Goal: Book appointment/travel/reservation

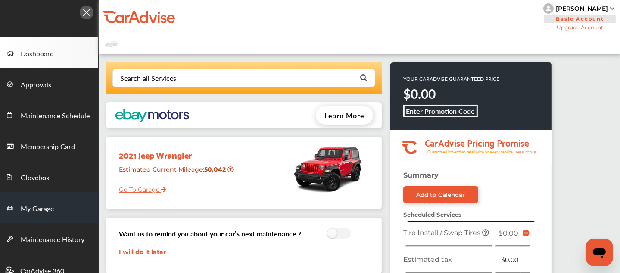
click at [32, 205] on span "My Garage" at bounding box center [37, 209] width 33 height 11
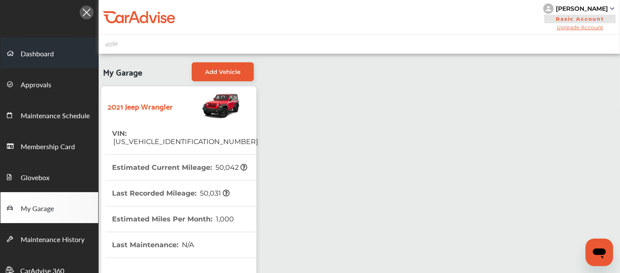
click at [35, 51] on span "Dashboard" at bounding box center [37, 54] width 33 height 11
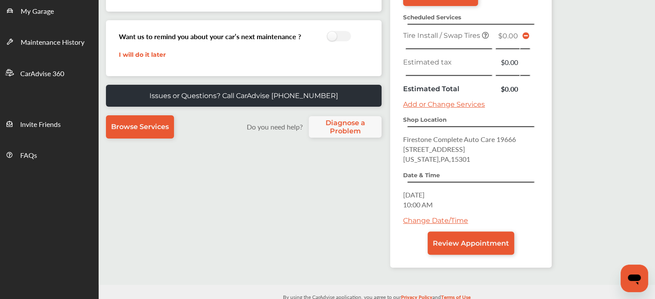
scroll to position [167, 0]
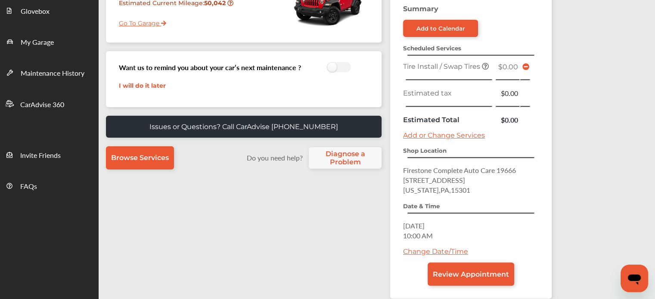
click at [443, 131] on link "Add or Change Services" at bounding box center [444, 135] width 82 height 8
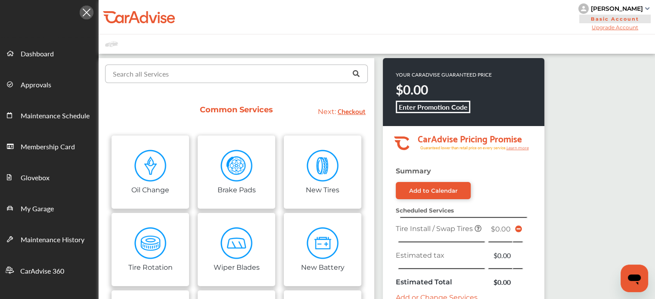
click at [158, 79] on input "text" at bounding box center [234, 73] width 257 height 17
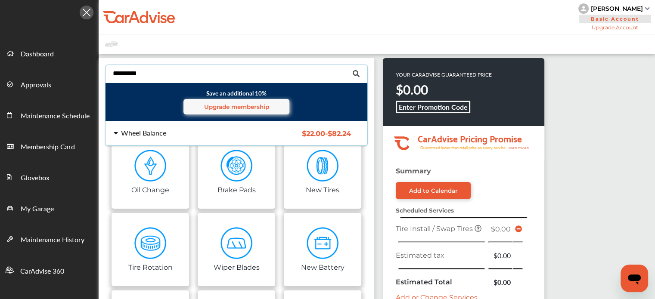
type input "*********"
click at [157, 127] on div "Wheel Balance $22.00 - $82.24 Wheel Balance $22.00 - $82.24" at bounding box center [237, 133] width 276 height 24
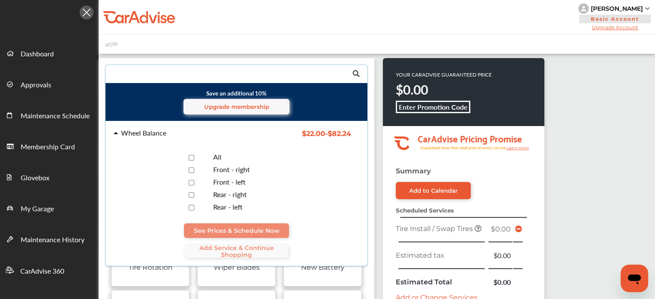
click at [191, 154] on div at bounding box center [191, 158] width 30 height 8
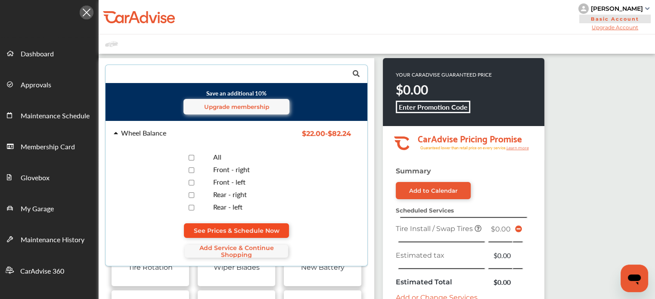
click at [234, 227] on span "See Prices & Schedule Now" at bounding box center [237, 230] width 86 height 7
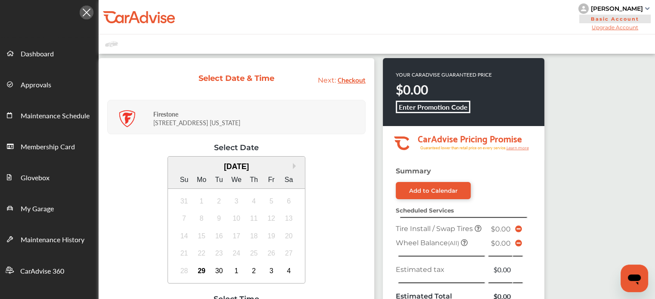
drag, startPoint x: 474, startPoint y: 127, endPoint x: 463, endPoint y: 130, distance: 10.9
click at [463, 130] on g "CarAdvise Pricing Promise Guaranteed lower than retail price on every service. …" at bounding box center [463, 142] width 161 height 32
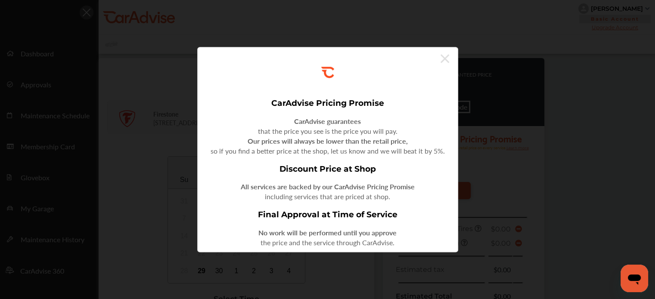
click at [463, 130] on div ".st0{fill:#FA4A1C;} CarAdvise Pricing Promise CarAdvise guarantees that the pri…" at bounding box center [327, 149] width 655 height 299
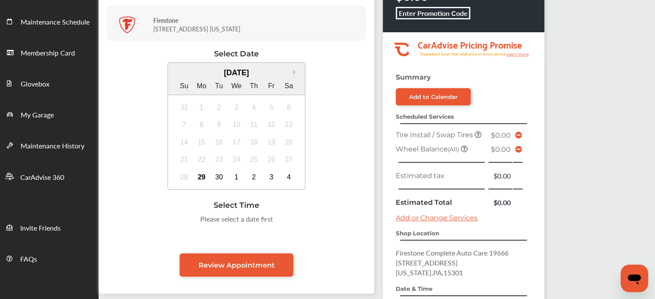
scroll to position [94, 0]
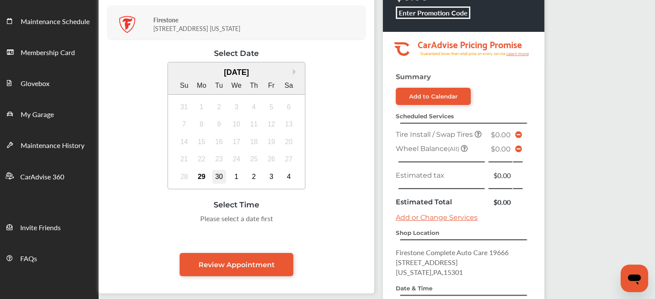
click at [217, 175] on div "30" at bounding box center [219, 177] width 14 height 14
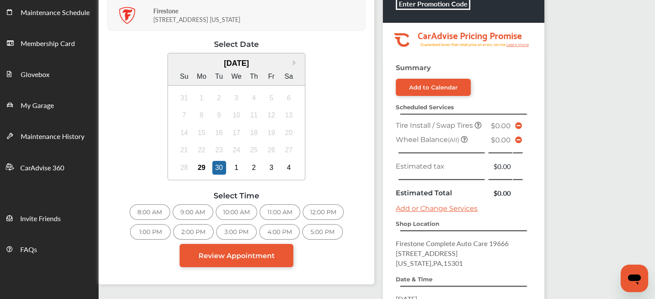
scroll to position [0, 0]
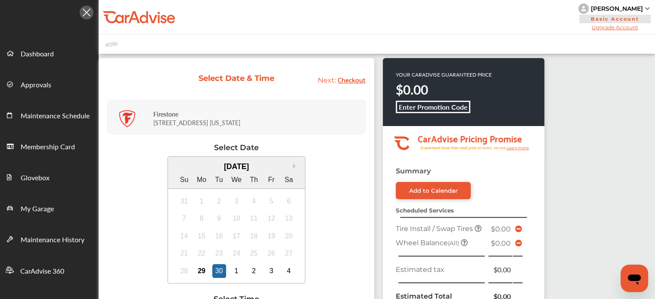
drag, startPoint x: 643, startPoint y: 8, endPoint x: 583, endPoint y: 12, distance: 59.5
click at [591, 12] on div "[PERSON_NAME]" at bounding box center [617, 9] width 52 height 8
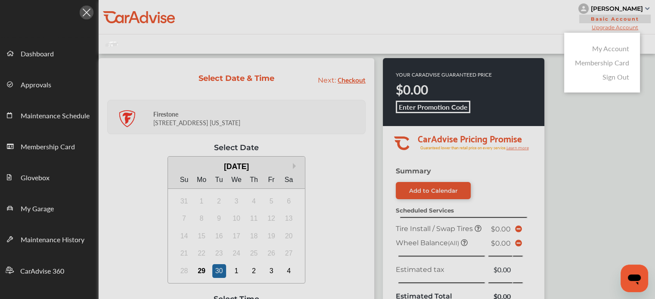
copy div "[PERSON_NAME]"
click at [583, 12] on div at bounding box center [327, 171] width 655 height 342
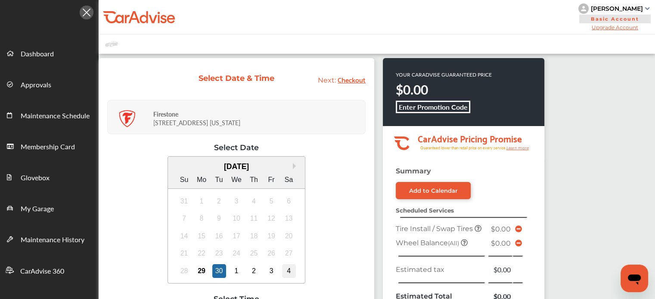
click at [288, 267] on div "4" at bounding box center [289, 271] width 14 height 14
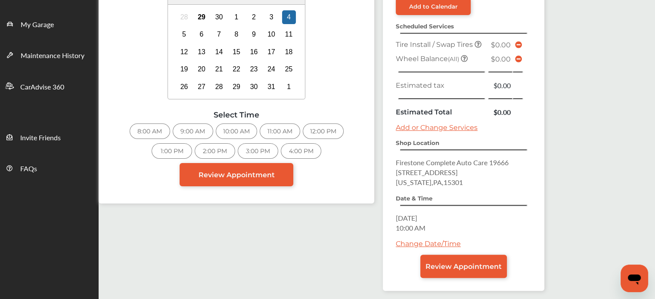
scroll to position [215, 0]
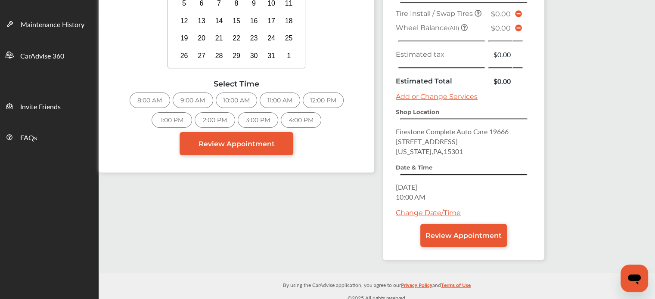
click at [148, 95] on div "8:00 AM" at bounding box center [150, 101] width 40 height 16
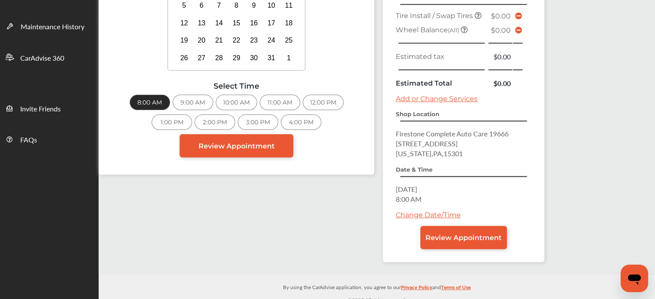
scroll to position [214, 0]
click at [451, 241] on link "Review Appointment" at bounding box center [463, 237] width 87 height 23
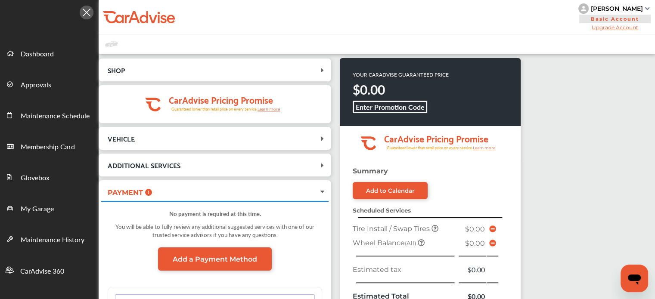
scroll to position [216, 0]
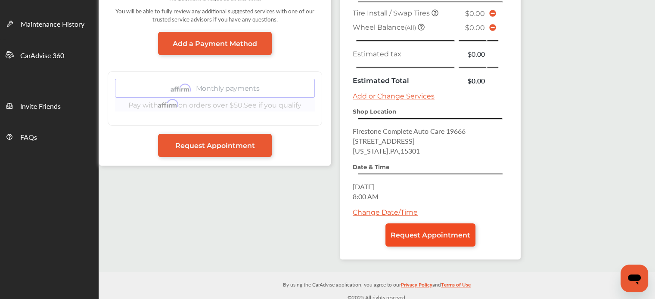
click at [423, 235] on span "Request Appointment" at bounding box center [431, 235] width 80 height 8
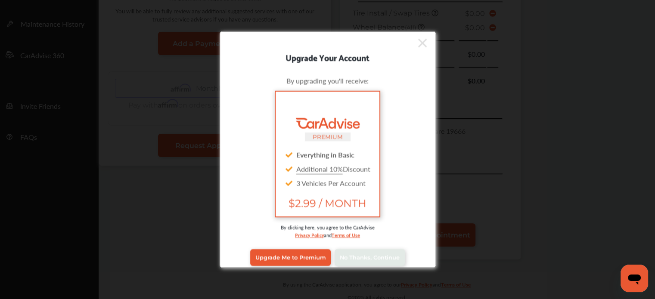
click at [378, 245] on div "Upgrade Me to Premium No Thanks, Continue" at bounding box center [327, 257] width 203 height 34
click at [377, 255] on span "No Thanks, Continue" at bounding box center [370, 258] width 60 height 6
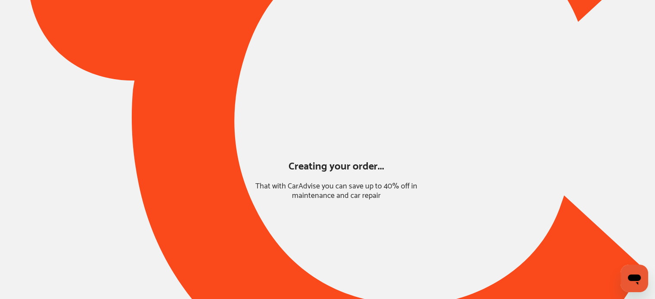
scroll to position [68, 0]
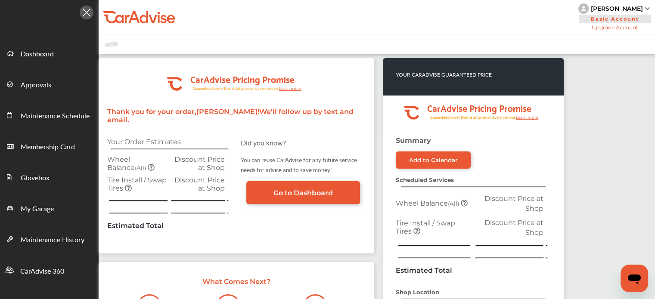
scroll to position [165, 0]
